Goal: Transaction & Acquisition: Purchase product/service

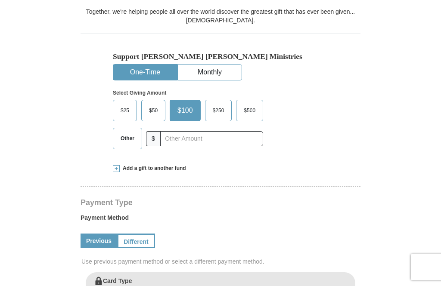
scroll to position [279, 0]
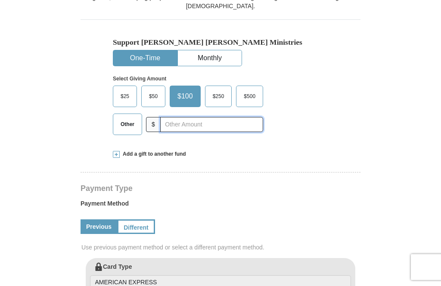
click at [183, 117] on input "text" at bounding box center [211, 124] width 103 height 15
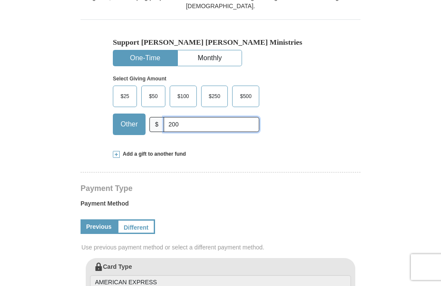
type input "200"
click at [328, 76] on div "Select Giving Amount Amount must be a valid number The total gift cannot be les…" at bounding box center [220, 103] width 215 height 75
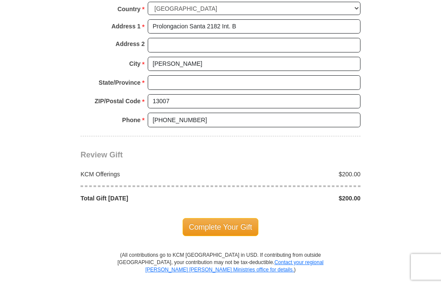
scroll to position [715, 0]
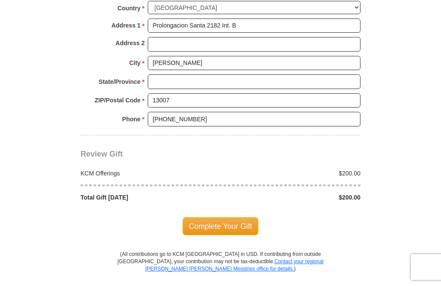
click at [218, 217] on span "Complete Your Gift" at bounding box center [221, 226] width 76 height 18
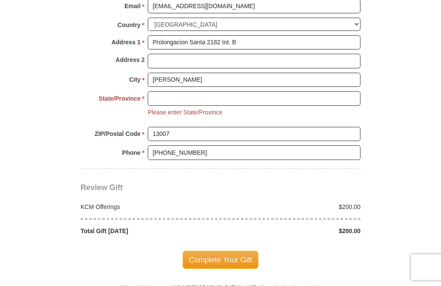
scroll to position [687, 0]
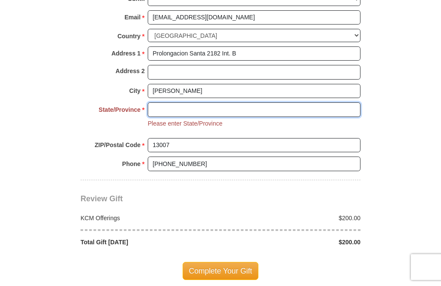
click at [157, 102] on input "State/Province *" at bounding box center [254, 109] width 213 height 15
type input "La liberta"
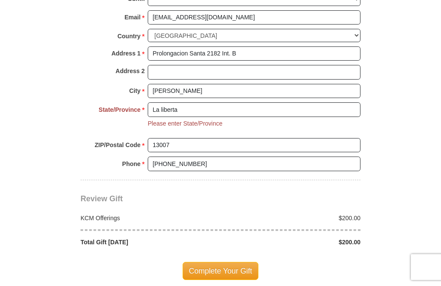
click at [239, 262] on span "Complete Your Gift" at bounding box center [221, 271] width 76 height 18
